Goal: Task Accomplishment & Management: Use online tool/utility

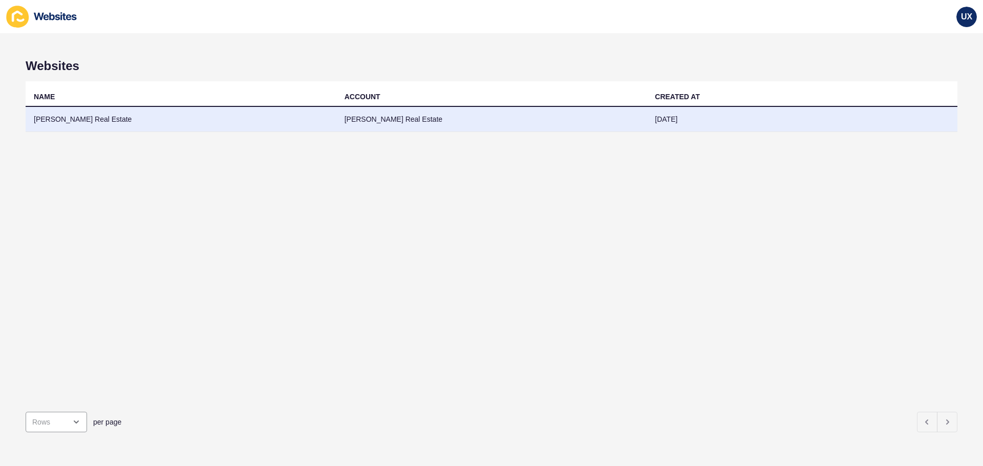
click at [442, 128] on td "[PERSON_NAME] Real Estate" at bounding box center [491, 119] width 311 height 25
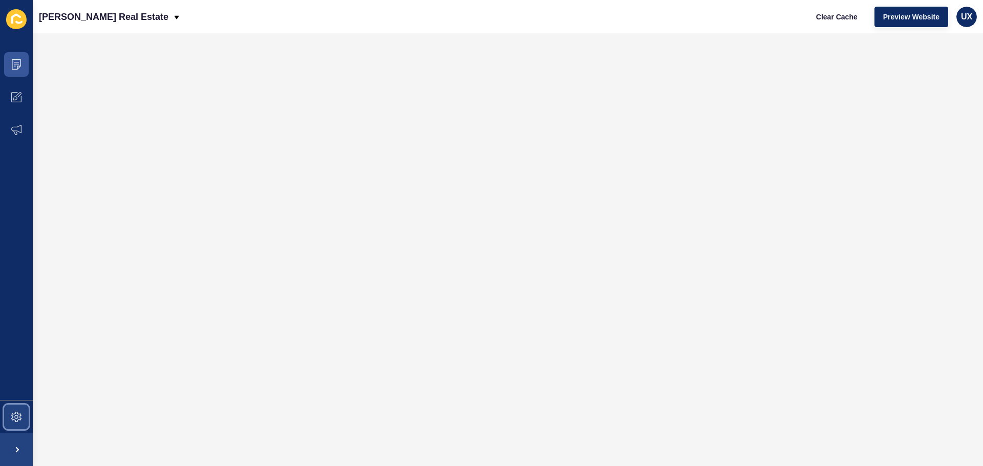
click at [1, 416] on span at bounding box center [16, 417] width 33 height 33
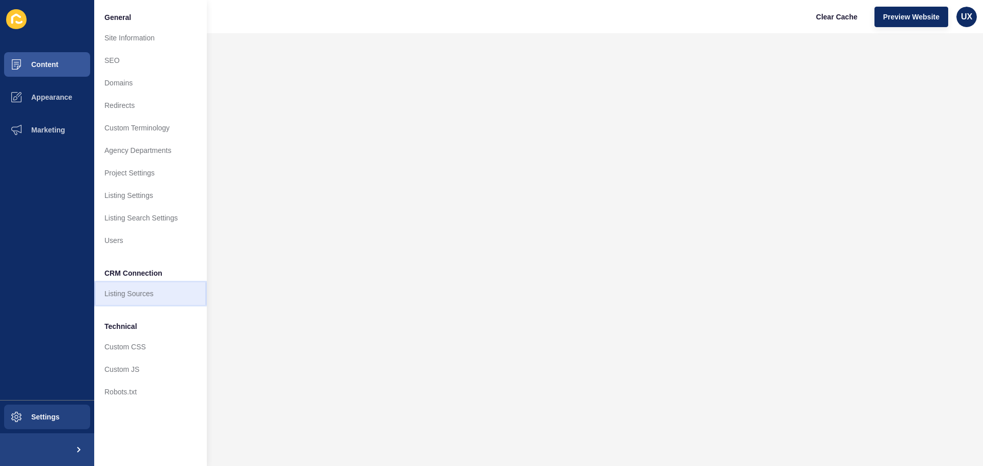
click at [146, 300] on link "Listing Sources" at bounding box center [150, 294] width 113 height 23
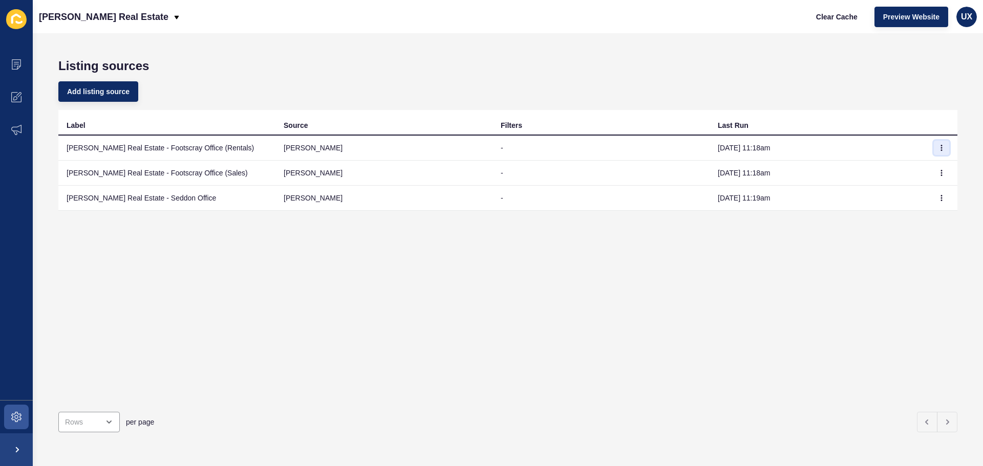
click at [939, 147] on button "button" at bounding box center [941, 148] width 15 height 14
click at [926, 170] on link "Sync now" at bounding box center [906, 168] width 72 height 23
click at [941, 173] on icon "button" at bounding box center [941, 172] width 1 height 5
click at [893, 199] on link "Sync now" at bounding box center [906, 193] width 72 height 23
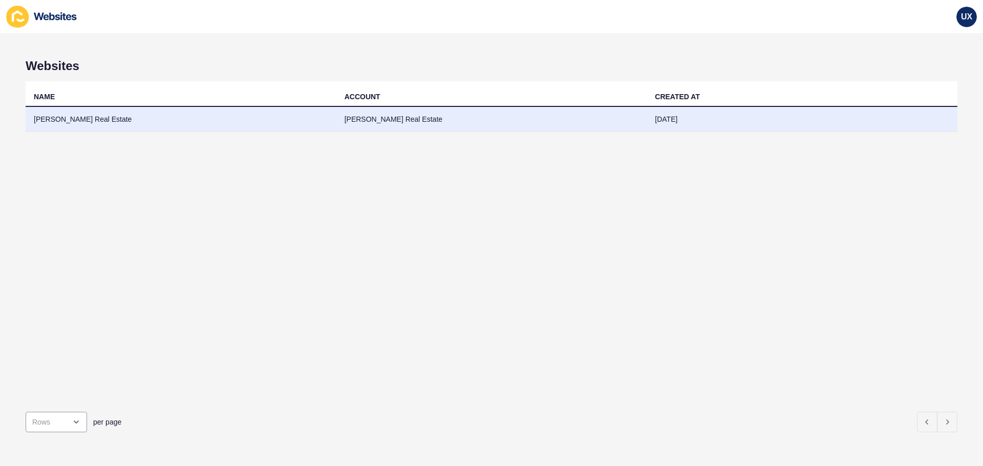
click at [658, 125] on td "[DATE]" at bounding box center [801, 119] width 311 height 25
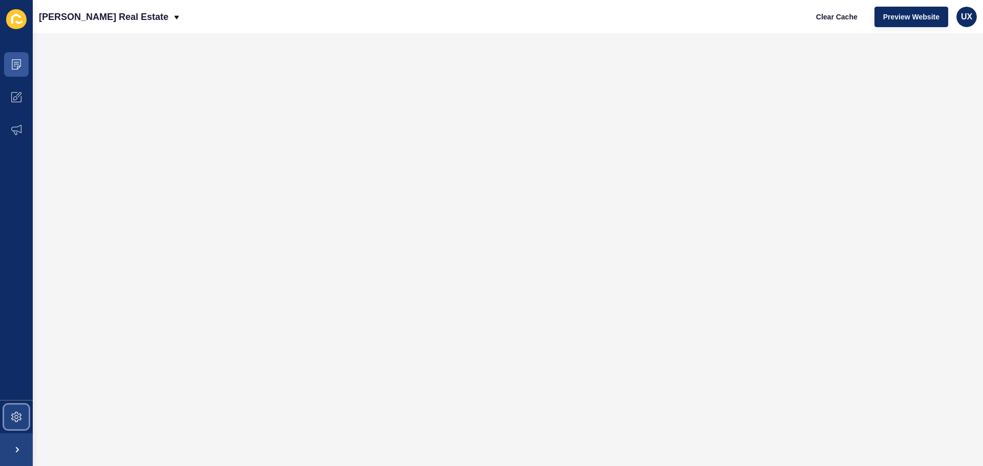
click at [23, 413] on span at bounding box center [16, 417] width 33 height 33
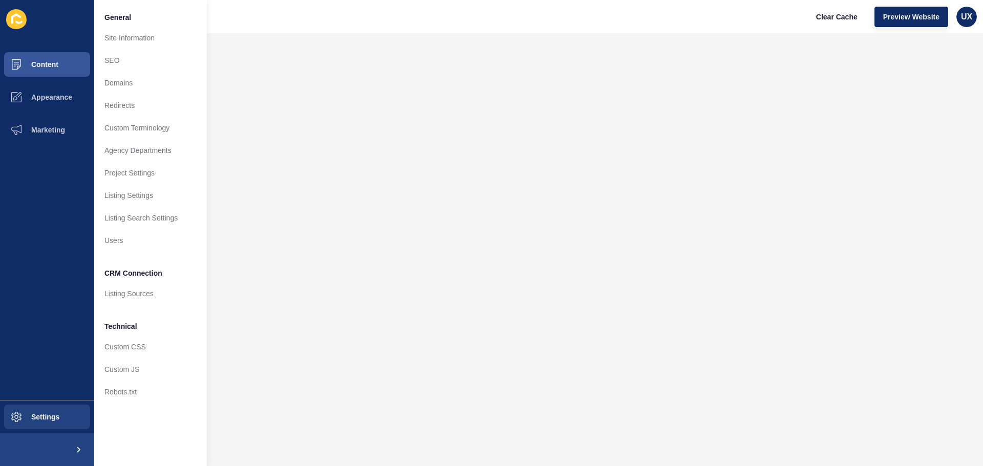
click at [137, 308] on ul "General Site Information SEO Domains Redirects Custom Terminology Agency Depart…" at bounding box center [150, 204] width 113 height 397
click at [125, 295] on link "Listing Sources" at bounding box center [150, 294] width 113 height 23
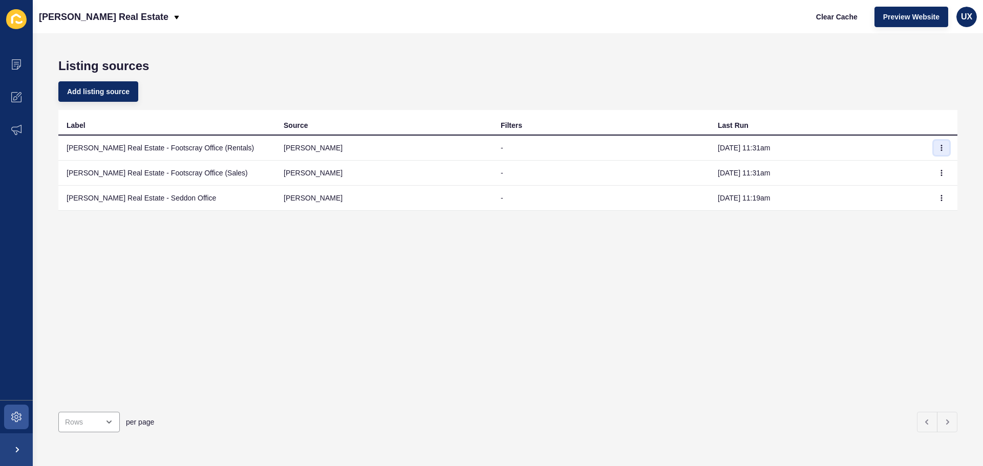
click at [934, 148] on button "button" at bounding box center [941, 148] width 15 height 14
click at [916, 172] on link "Sync now" at bounding box center [906, 168] width 72 height 23
click at [938, 176] on icon "button" at bounding box center [941, 173] width 6 height 6
drag, startPoint x: 913, startPoint y: 192, endPoint x: 906, endPoint y: 186, distance: 9.1
click at [913, 193] on link "Sync now" at bounding box center [906, 193] width 72 height 23
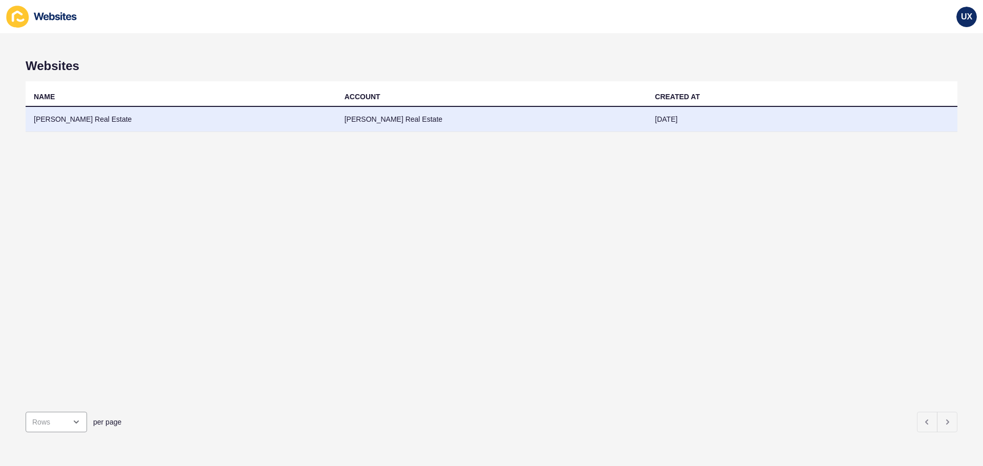
click at [337, 125] on td "[PERSON_NAME] Real Estate" at bounding box center [491, 119] width 311 height 25
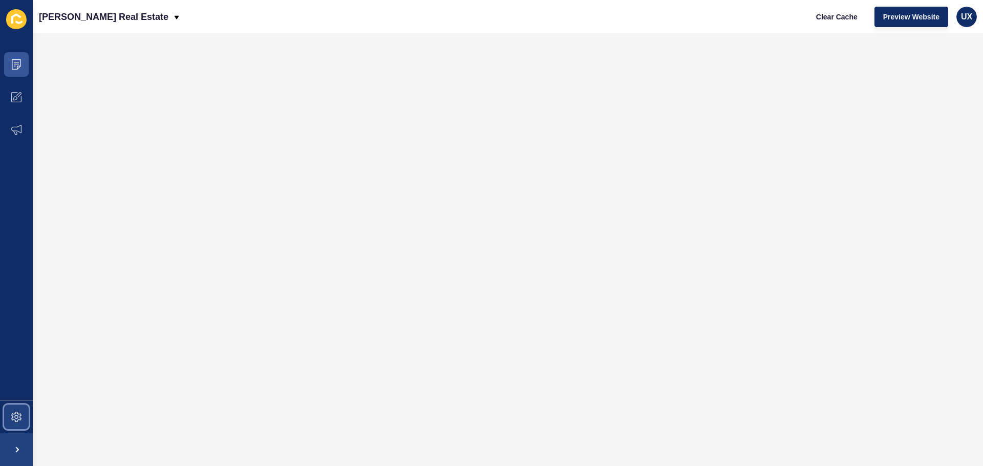
click at [12, 415] on icon at bounding box center [16, 417] width 10 height 10
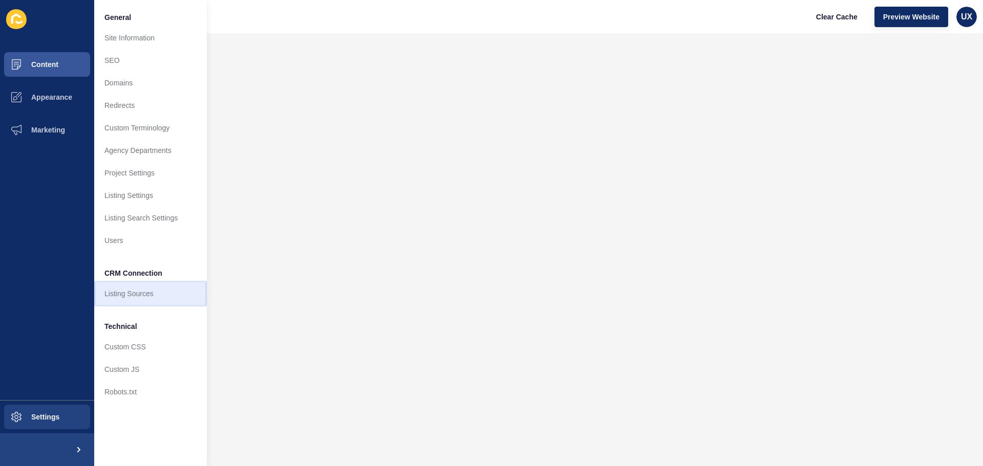
click at [144, 297] on link "Listing Sources" at bounding box center [150, 294] width 113 height 23
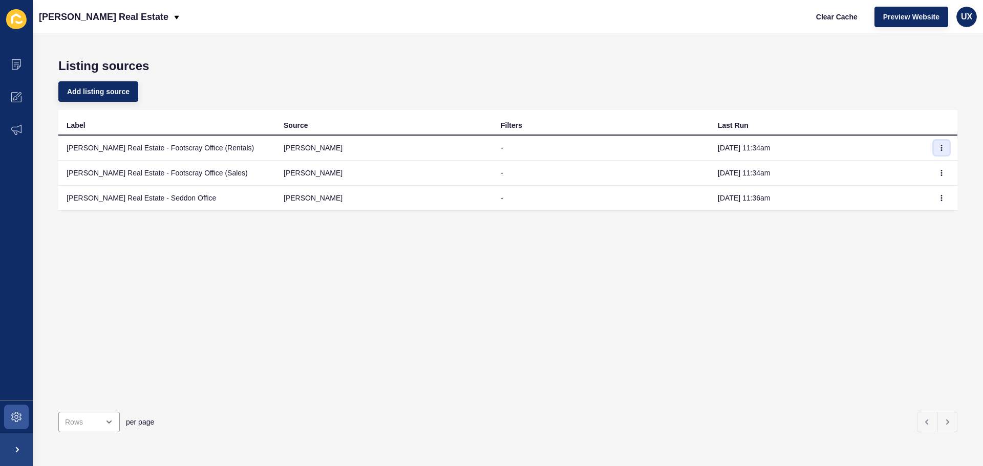
click at [934, 148] on button "button" at bounding box center [941, 148] width 15 height 14
click at [933, 169] on link "Sync now" at bounding box center [906, 168] width 72 height 23
click at [938, 174] on icon "button" at bounding box center [941, 173] width 6 height 6
click at [917, 185] on link "Sync now" at bounding box center [906, 193] width 72 height 23
